Goal: Information Seeking & Learning: Understand process/instructions

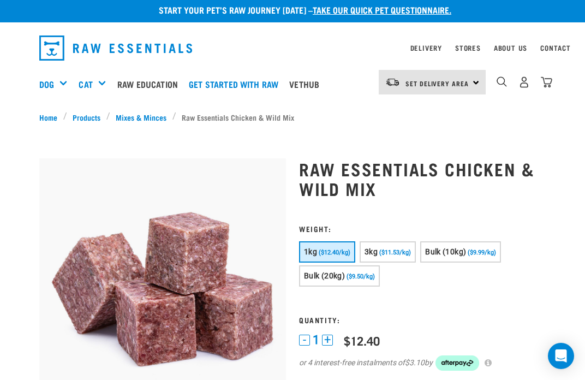
scroll to position [7, 0]
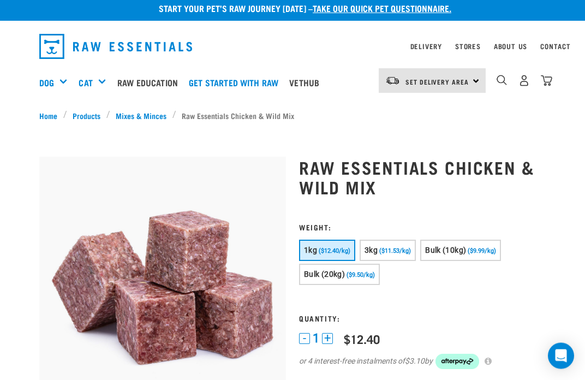
click at [0, 0] on div "Feeding Guides" at bounding box center [0, 0] width 0 height 0
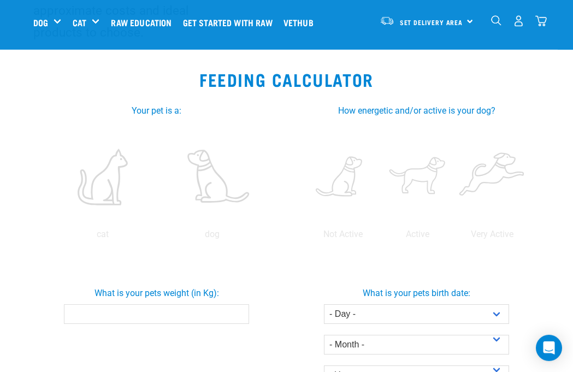
scroll to position [181, 0]
click at [160, 223] on label at bounding box center [212, 176] width 105 height 93
click at [158, 236] on input "radio" at bounding box center [158, 236] width 0 height 0
radio input "true"
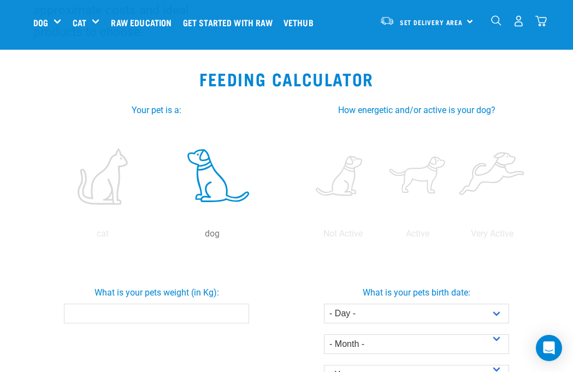
click at [452, 201] on label at bounding box center [417, 176] width 70 height 93
click at [380, 236] on input "radio" at bounding box center [380, 236] width 0 height 0
radio input "true"
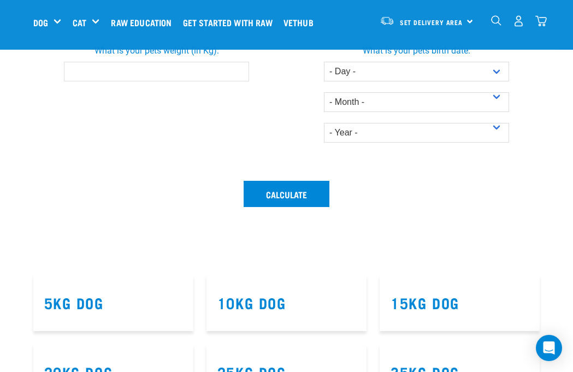
scroll to position [423, 0]
click at [120, 81] on input "What is your pets weight (in Kg):" at bounding box center [156, 71] width 185 height 20
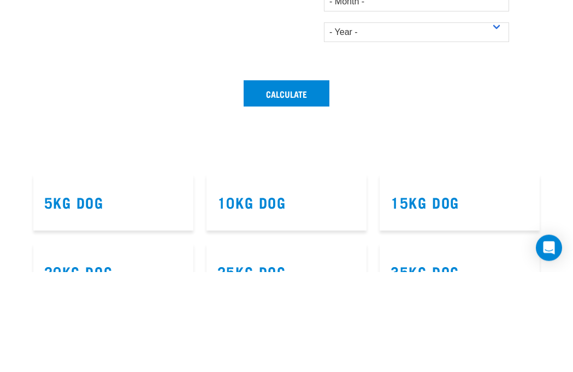
type input "4"
click at [479, 81] on select "- Day - 1 2 3 4 5 6 7 8 9 10 11 12 13 14 15 16 17 18 19 20 21 22 23 24 25 26 27" at bounding box center [416, 71] width 185 height 20
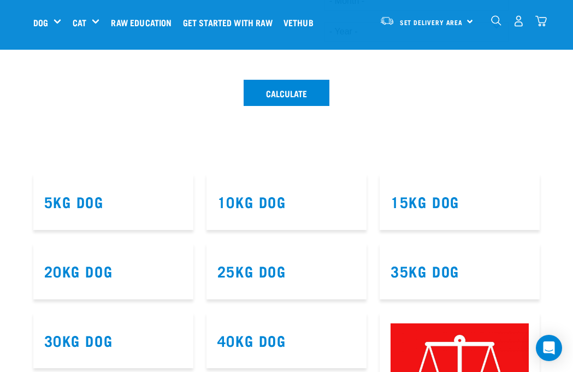
select select "18"
click at [422, 11] on select "- Month - January February March April May June July August September October N…" at bounding box center [416, 1] width 185 height 20
select select "June"
click at [430, 41] on select "- Year - 2025 2024 2023 2022 2021 2020 2019 2018 2017 2016 2015 2014" at bounding box center [416, 32] width 185 height 20
select select "2025"
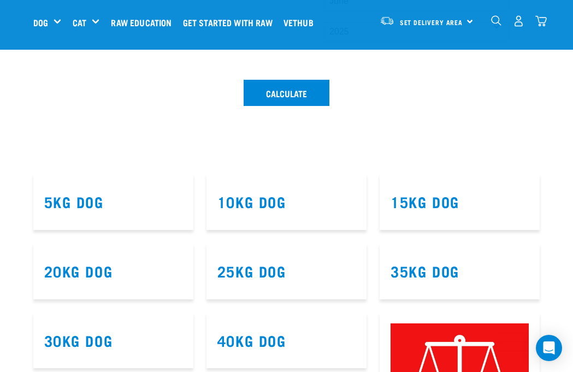
click at [282, 106] on button "Calculate" at bounding box center [286, 93] width 86 height 26
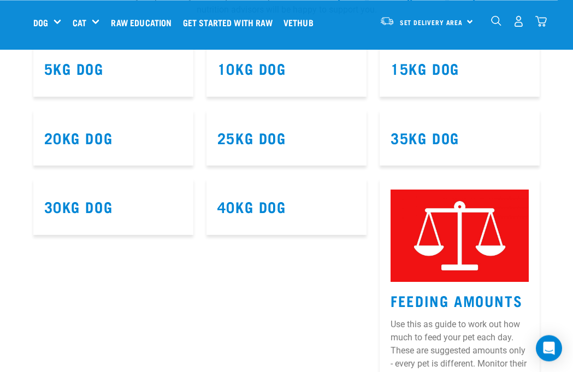
scroll to position [789, 0]
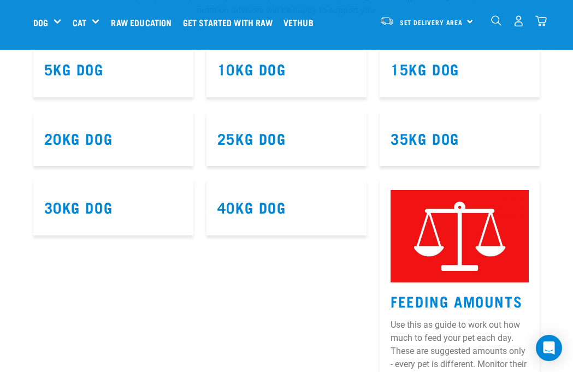
click at [91, 73] on link "5kg Dog" at bounding box center [73, 68] width 59 height 8
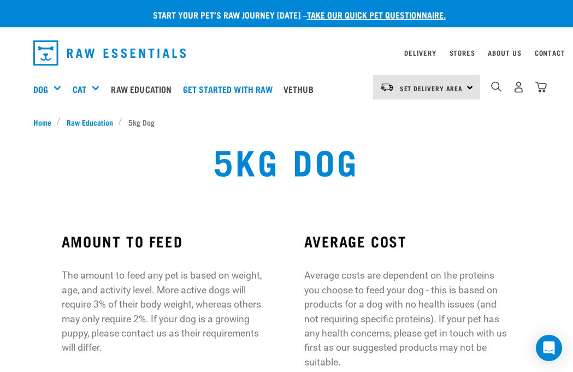
click at [490, 93] on div "dropdown navigation" at bounding box center [495, 86] width 11 height 11
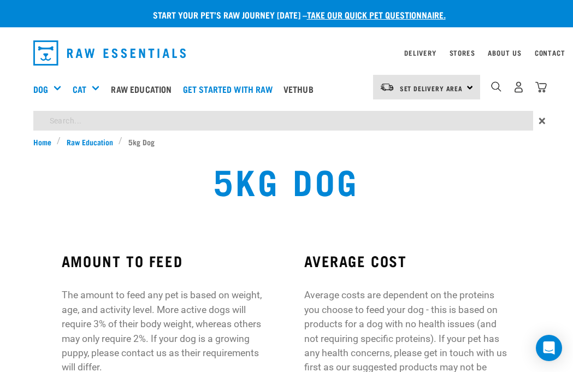
click at [210, 120] on input "search" at bounding box center [282, 121] width 499 height 20
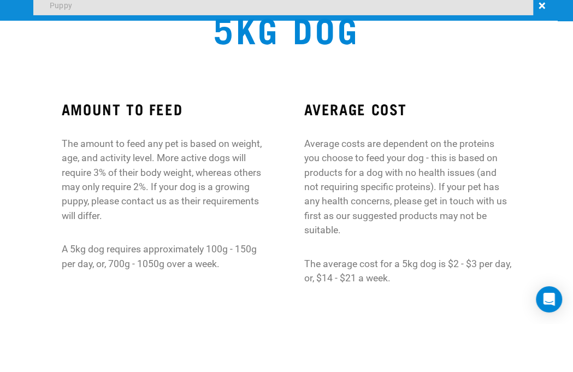
type input "Puppy"
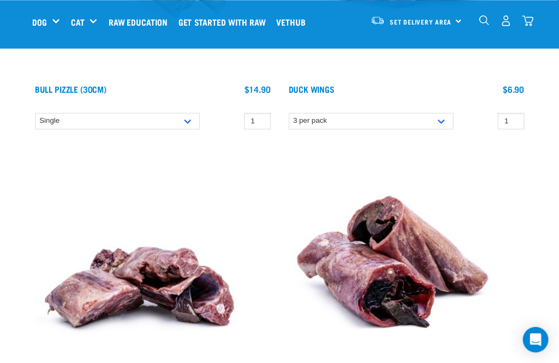
scroll to position [4173, 0]
